Goal: Information Seeking & Learning: Learn about a topic

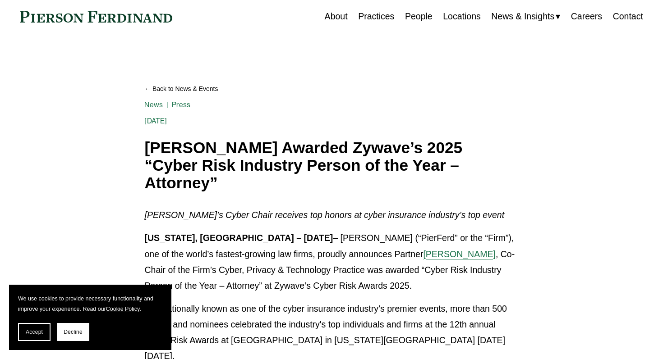
scroll to position [36, 0]
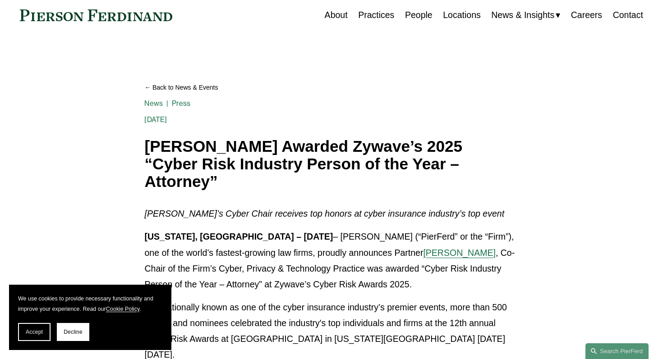
click at [423, 248] on span "Stu Panensky" at bounding box center [459, 253] width 73 height 10
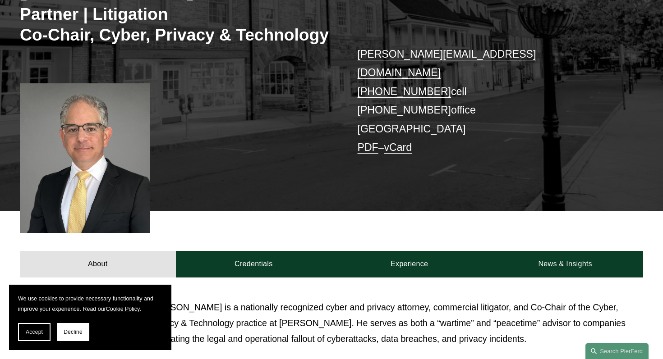
scroll to position [382, 0]
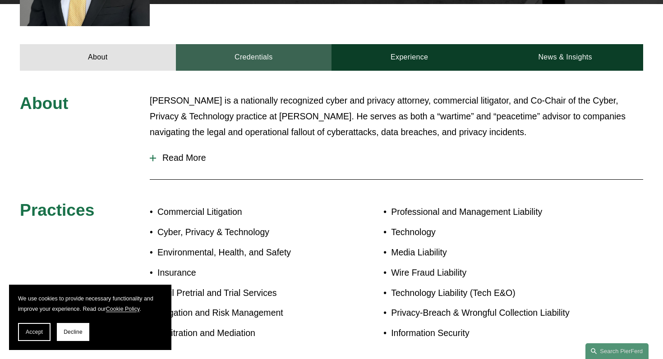
click at [280, 44] on link "Credentials" at bounding box center [254, 57] width 156 height 27
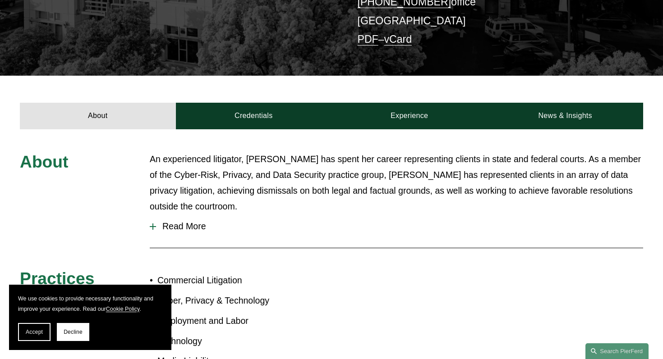
scroll to position [181, 0]
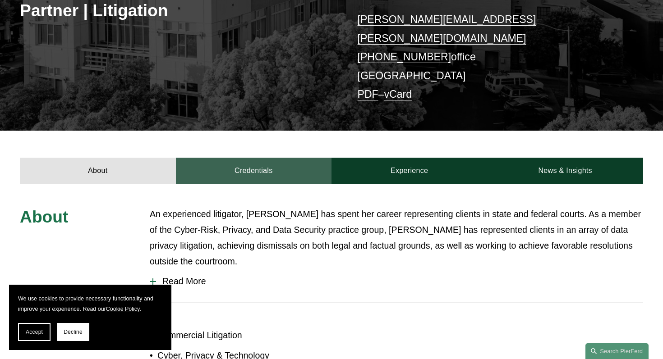
click at [278, 158] on link "Credentials" at bounding box center [254, 171] width 156 height 27
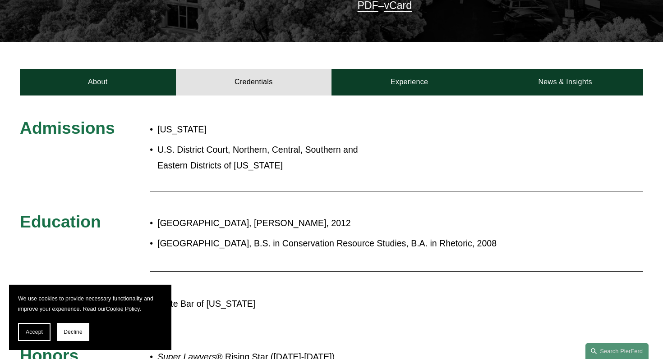
scroll to position [269, 0]
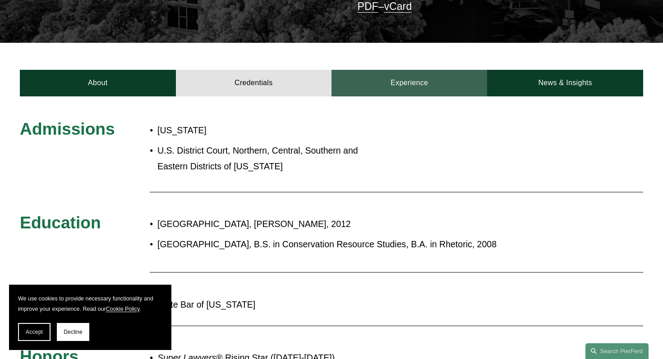
click at [395, 70] on link "Experience" at bounding box center [409, 83] width 156 height 27
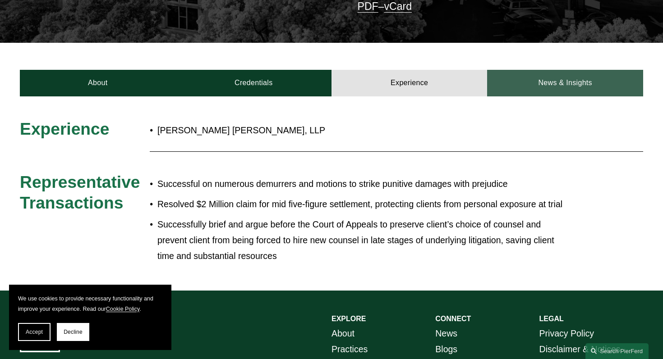
click at [542, 74] on link "News & Insights" at bounding box center [565, 83] width 156 height 27
